Goal: Navigation & Orientation: Go to known website

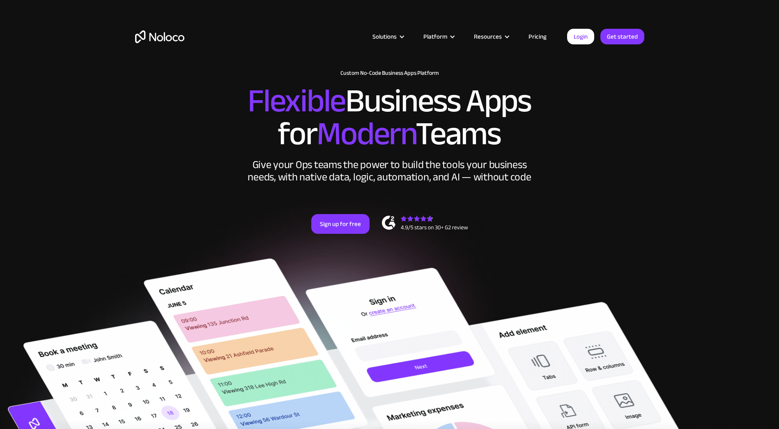
click at [540, 35] on link "Pricing" at bounding box center [537, 36] width 39 height 11
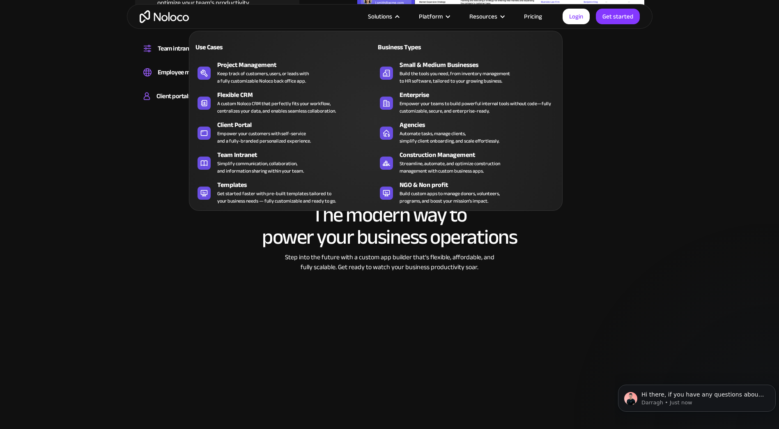
scroll to position [1027, 0]
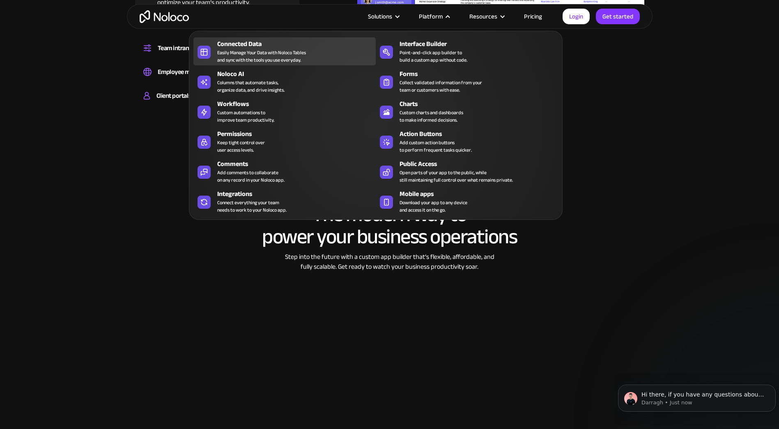
click at [292, 49] on div "Easily Manage Your Data with Noloco Tables and sync with the tools you use ever…" at bounding box center [261, 56] width 89 height 15
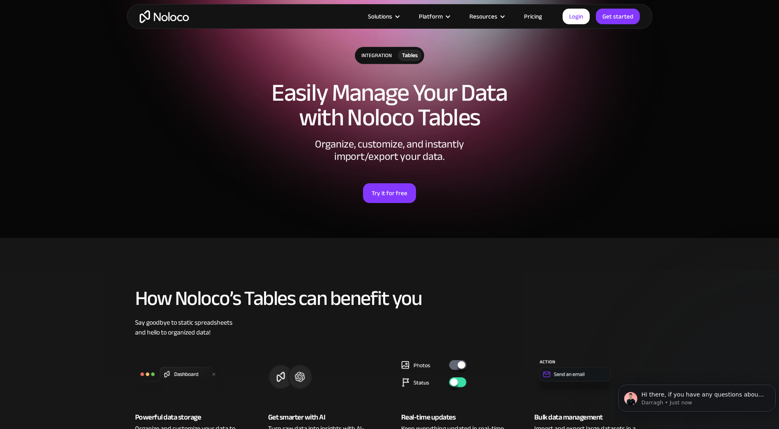
scroll to position [41, 0]
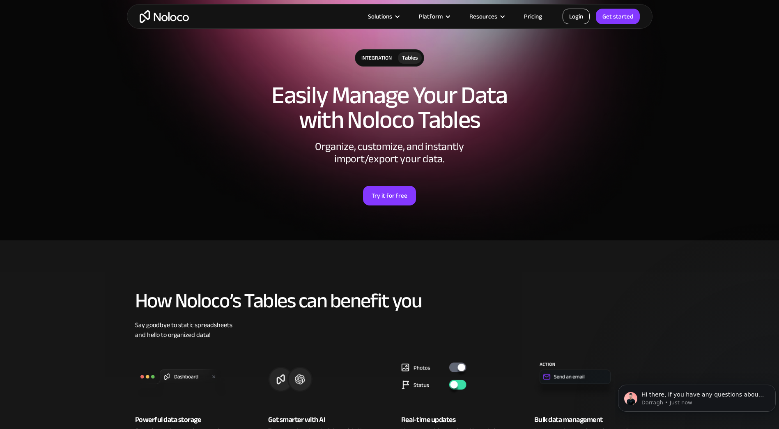
click at [571, 17] on link "Login" at bounding box center [576, 17] width 27 height 16
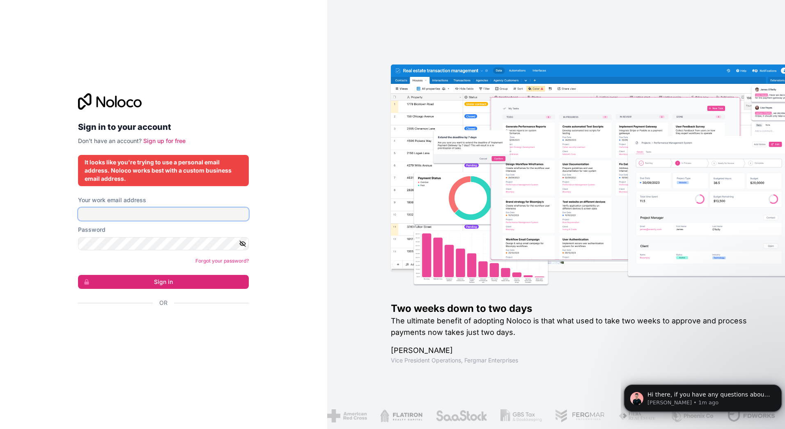
click at [131, 212] on input "Your work email address" at bounding box center [163, 213] width 171 height 13
click at [283, 334] on div "Sign in to your account Don't have an account? Sign up for free It looks like y…" at bounding box center [163, 214] width 327 height 429
